Goal: Obtain resource: Download file/media

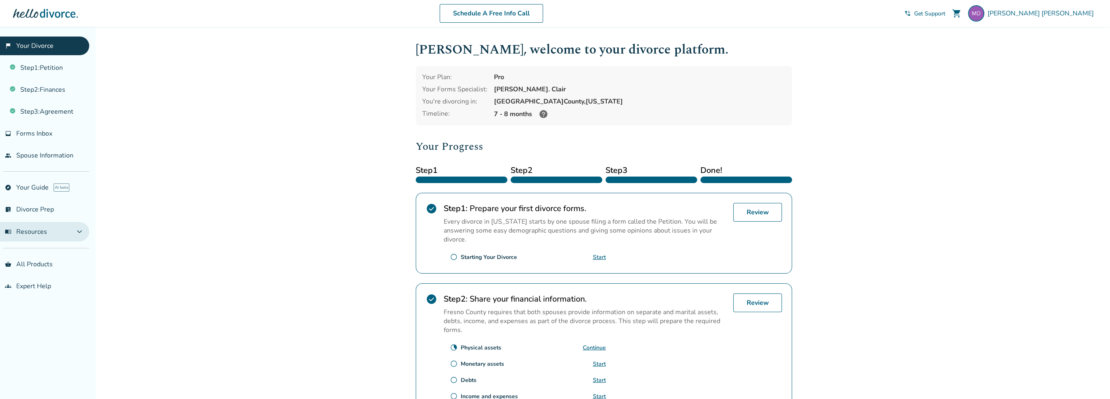
click at [27, 225] on button "menu_book Resources expand_more" at bounding box center [44, 231] width 89 height 19
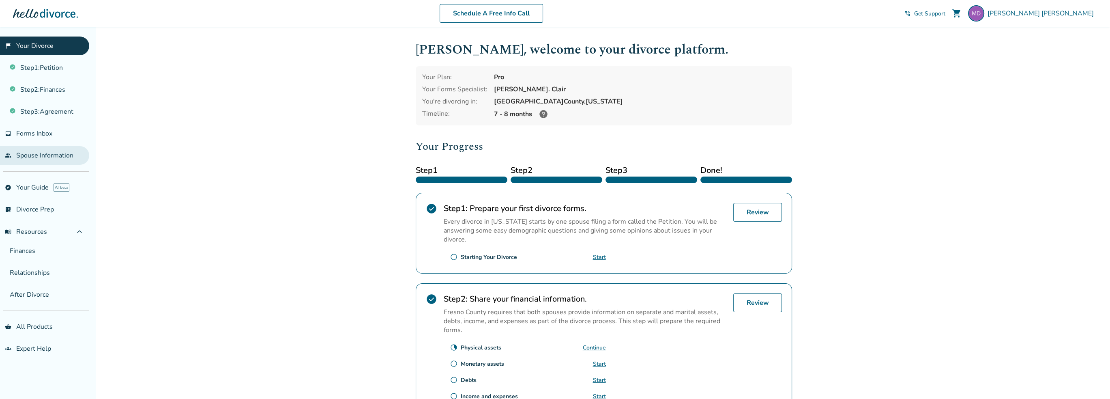
click at [42, 157] on link "people Spouse Information" at bounding box center [44, 155] width 89 height 19
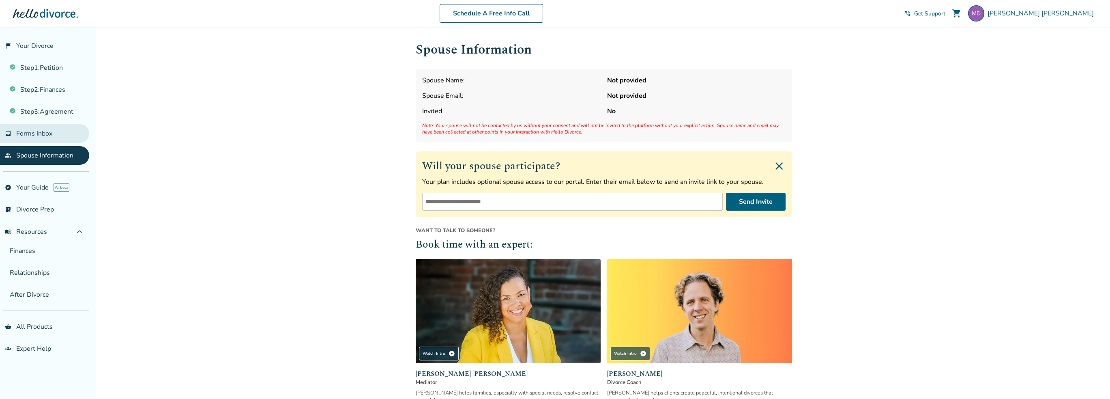
click at [45, 133] on span "Forms Inbox" at bounding box center [34, 133] width 36 height 9
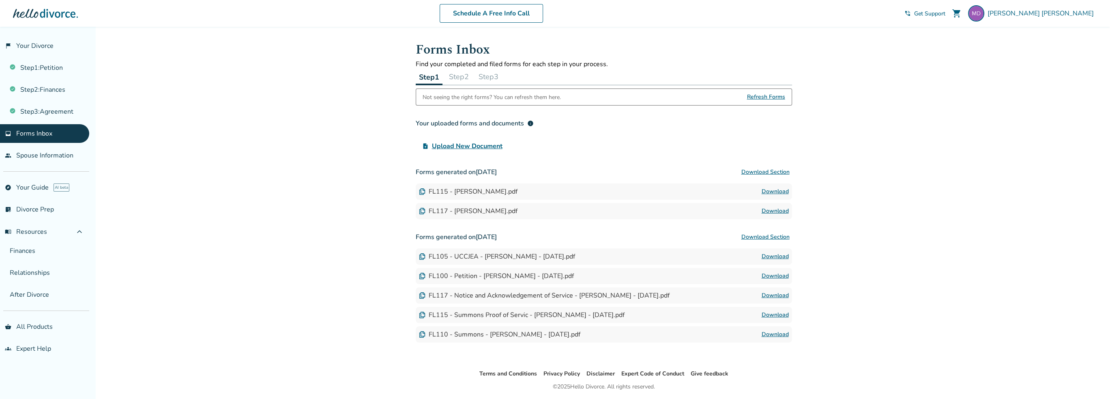
click at [456, 77] on button "Step 2" at bounding box center [459, 77] width 26 height 16
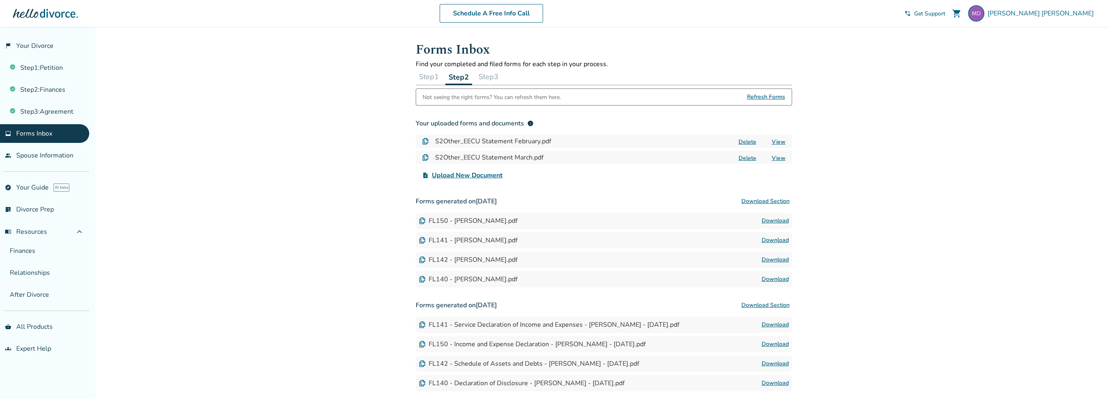
click at [436, 72] on button "Step 1" at bounding box center [429, 77] width 26 height 16
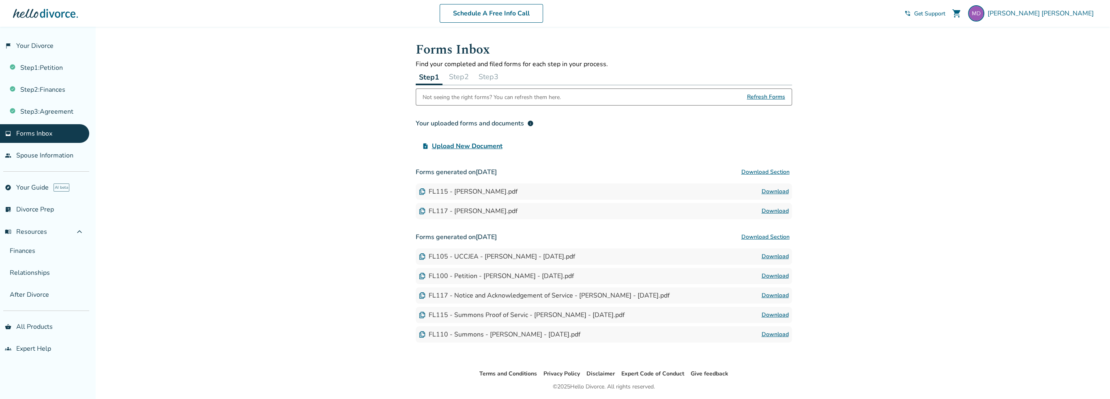
click at [458, 78] on button "Step 2" at bounding box center [459, 77] width 26 height 16
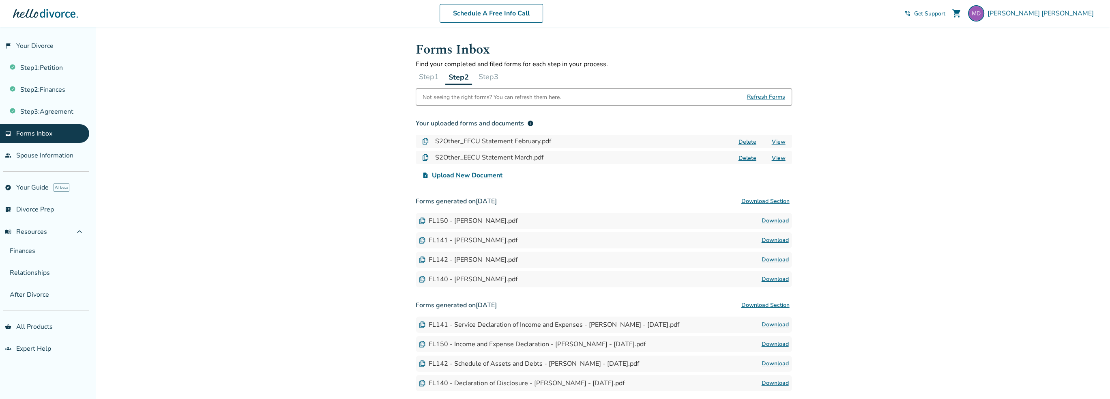
click at [496, 77] on button "Step 3" at bounding box center [488, 77] width 26 height 16
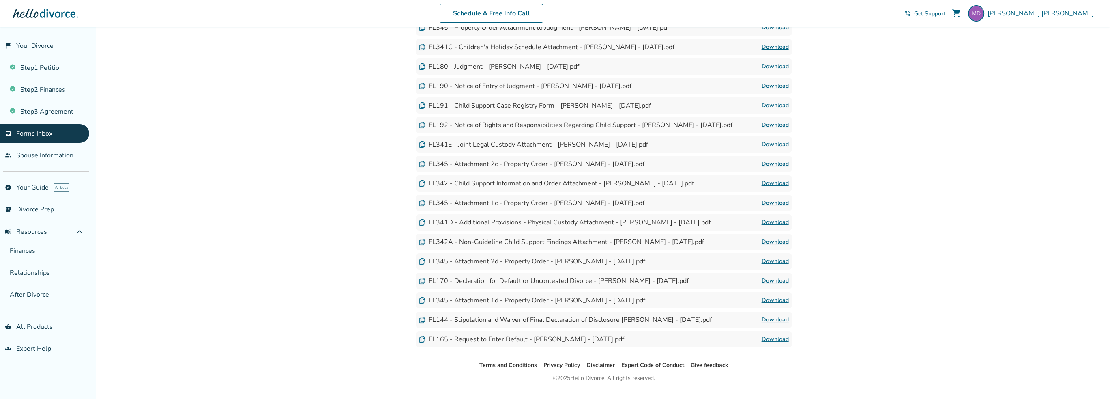
scroll to position [229, 0]
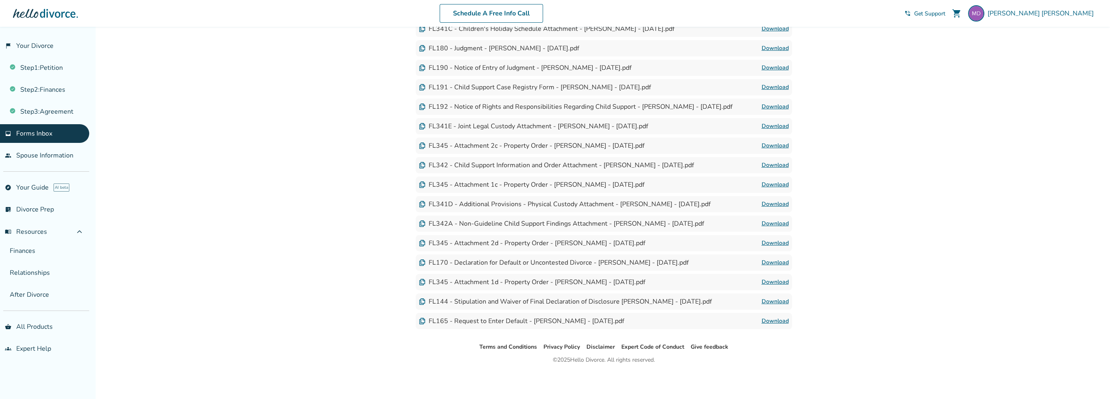
click at [420, 322] on img at bounding box center [422, 321] width 6 height 6
click at [463, 319] on div "FL165 - Request to Enter Default - Michelle Suzanne Dodon - 2025-08-21.pdf" at bounding box center [521, 320] width 205 height 9
click at [767, 321] on link "Download" at bounding box center [775, 321] width 27 height 10
click at [773, 320] on link "Download" at bounding box center [775, 321] width 27 height 10
click at [766, 296] on link "Download" at bounding box center [775, 301] width 27 height 10
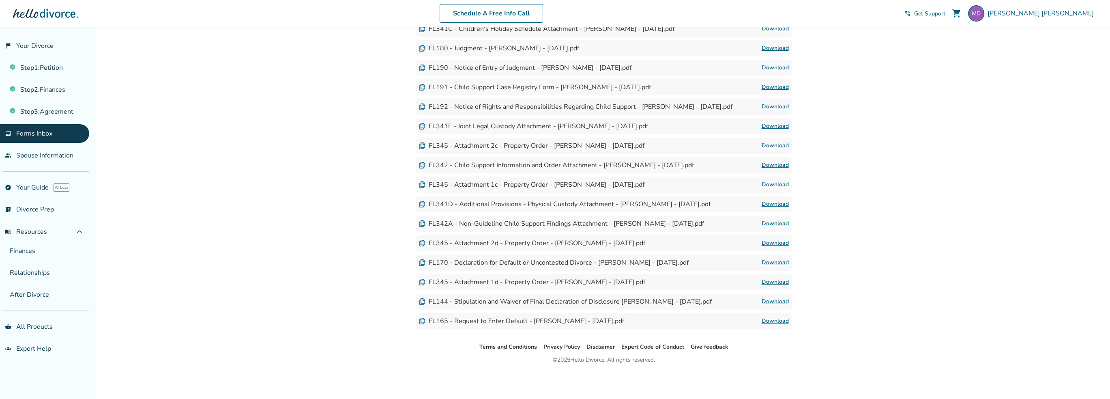
click at [772, 146] on link "Download" at bounding box center [775, 146] width 27 height 10
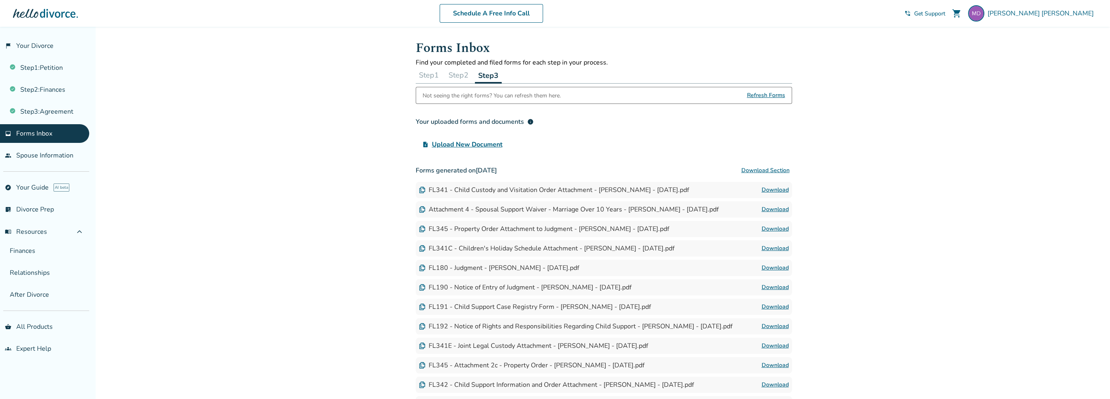
scroll to position [0, 0]
click at [457, 81] on button "Step 2" at bounding box center [458, 77] width 26 height 16
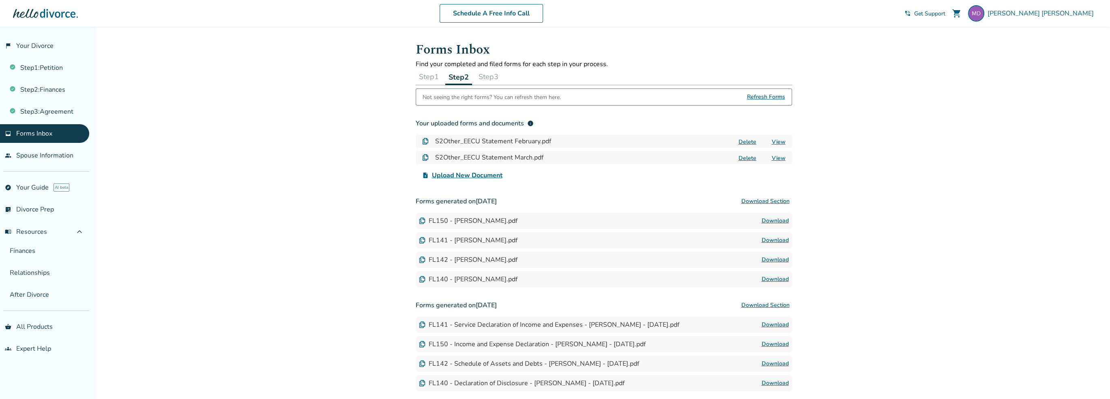
click at [492, 71] on button "Step 3" at bounding box center [488, 77] width 26 height 16
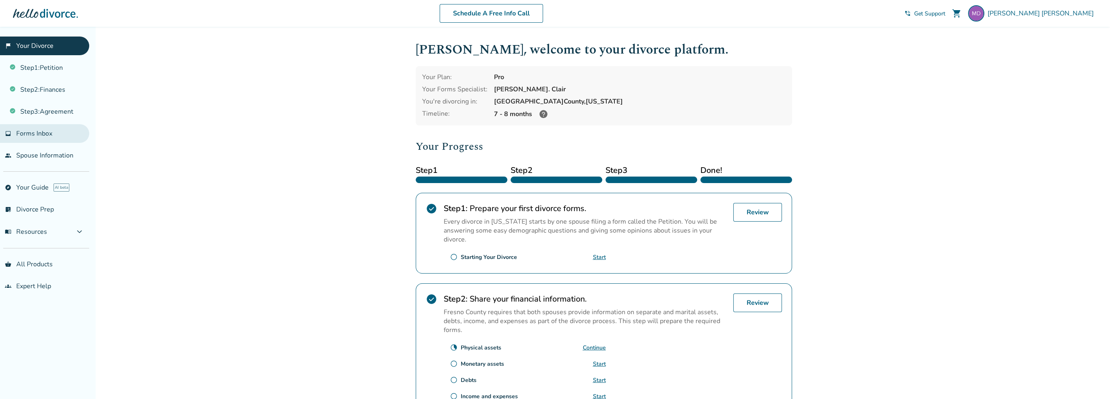
click at [39, 129] on span "Forms Inbox" at bounding box center [34, 133] width 36 height 9
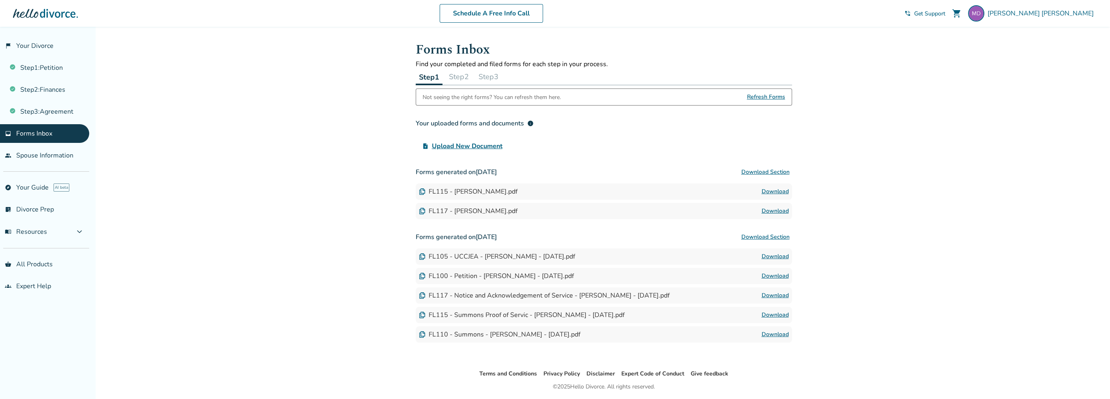
click at [485, 75] on button "Step 3" at bounding box center [488, 77] width 26 height 16
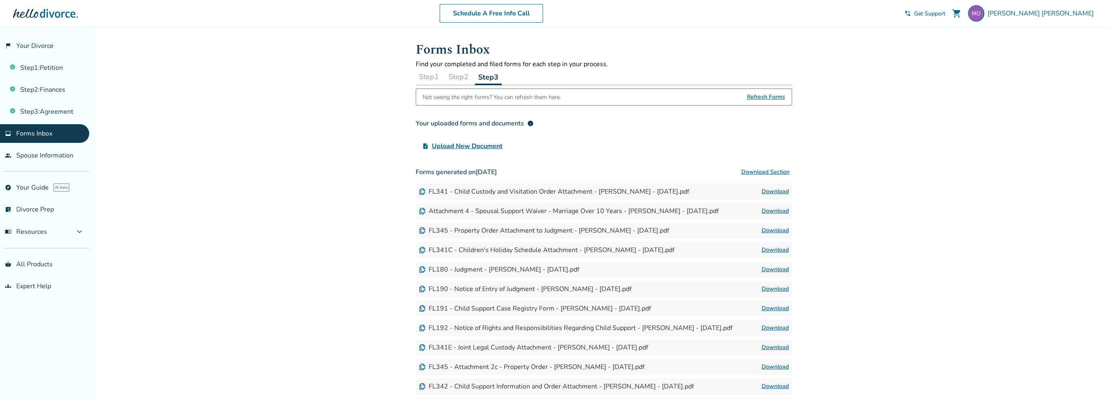
click at [770, 191] on link "Download" at bounding box center [775, 192] width 27 height 10
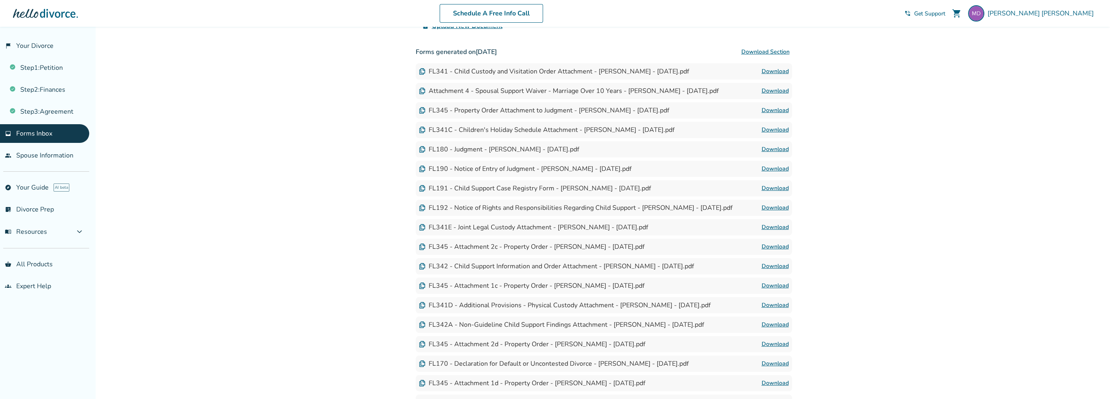
scroll to position [122, 0]
click at [778, 147] on link "Download" at bounding box center [775, 148] width 27 height 10
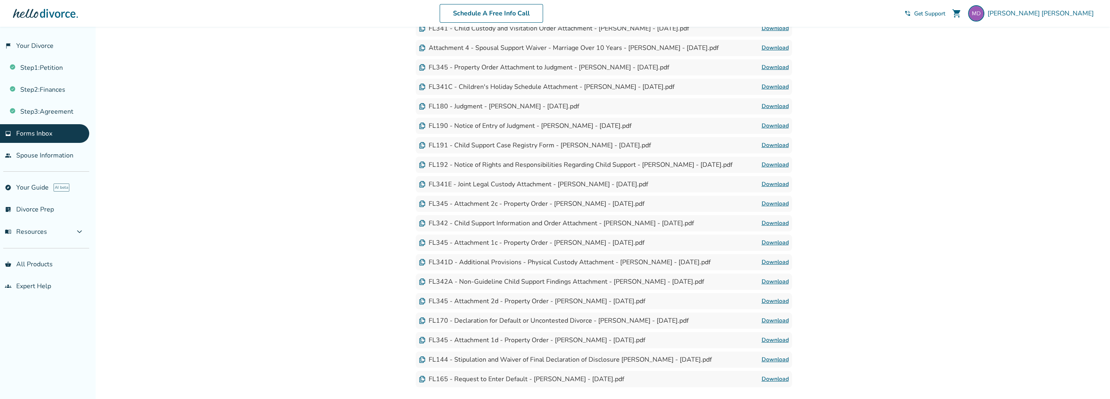
scroll to position [203, 0]
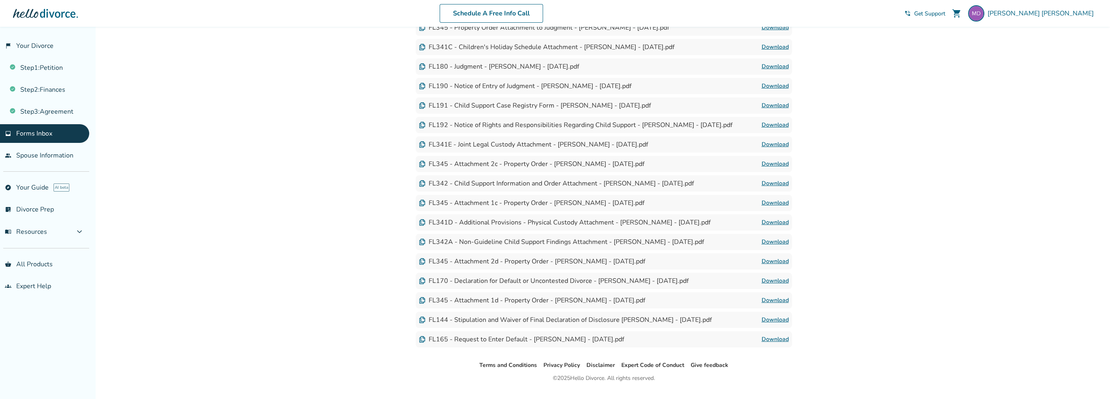
click at [761, 304] on div "FL345 - Attachment 1d - Property Order - Michelle Suzanne Dodon - 2025-08-21.pd…" at bounding box center [604, 300] width 376 height 16
click at [771, 305] on link "Download" at bounding box center [775, 300] width 27 height 10
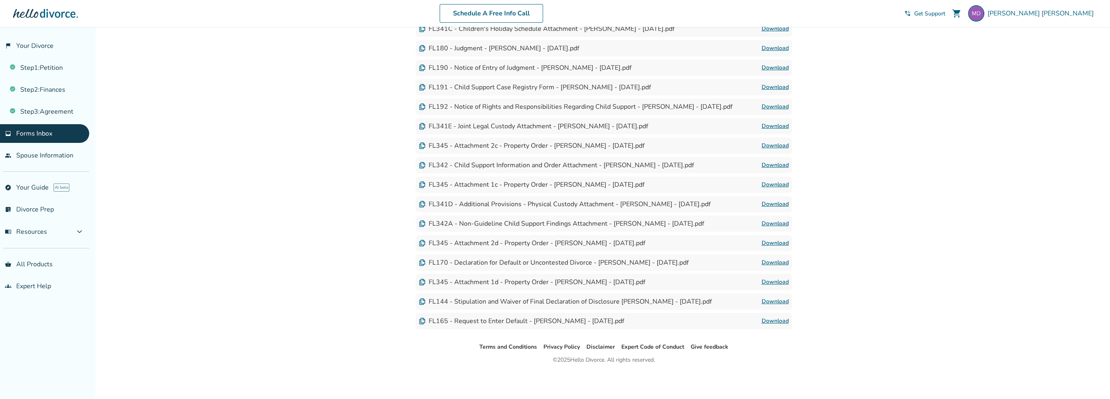
scroll to position [229, 0]
click at [778, 318] on link "Download" at bounding box center [775, 321] width 27 height 10
click at [789, 288] on div "FL345 - Attachment 1d - Property Order - Michelle Suzanne Dodon - 2025-08-21.pd…" at bounding box center [604, 282] width 376 height 16
click at [779, 281] on link "Download" at bounding box center [775, 282] width 27 height 10
click at [779, 243] on link "Download" at bounding box center [775, 243] width 27 height 10
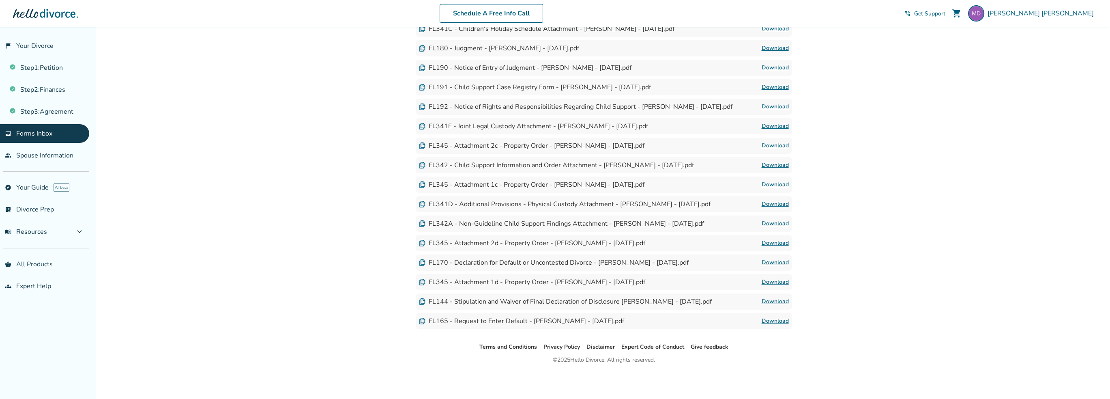
click at [771, 102] on link "Download" at bounding box center [775, 107] width 27 height 10
click at [766, 125] on link "Download" at bounding box center [775, 126] width 27 height 10
click at [785, 182] on link "Download" at bounding box center [775, 185] width 27 height 10
click at [779, 284] on link "Download" at bounding box center [775, 282] width 27 height 10
